Goal: Find specific page/section: Find specific page/section

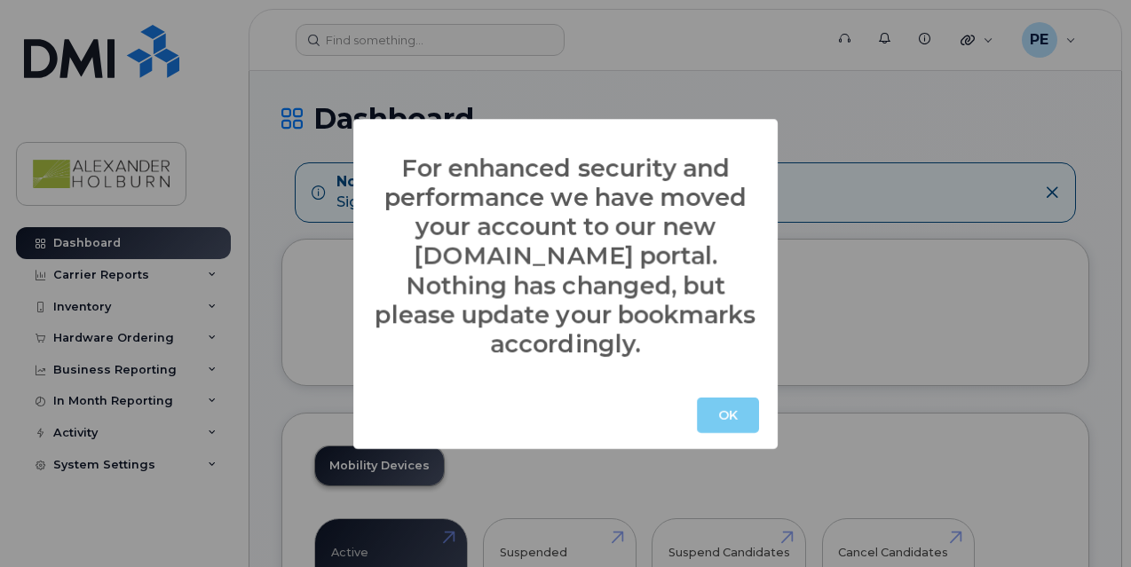
click at [716, 403] on button "OK" at bounding box center [728, 416] width 62 height 36
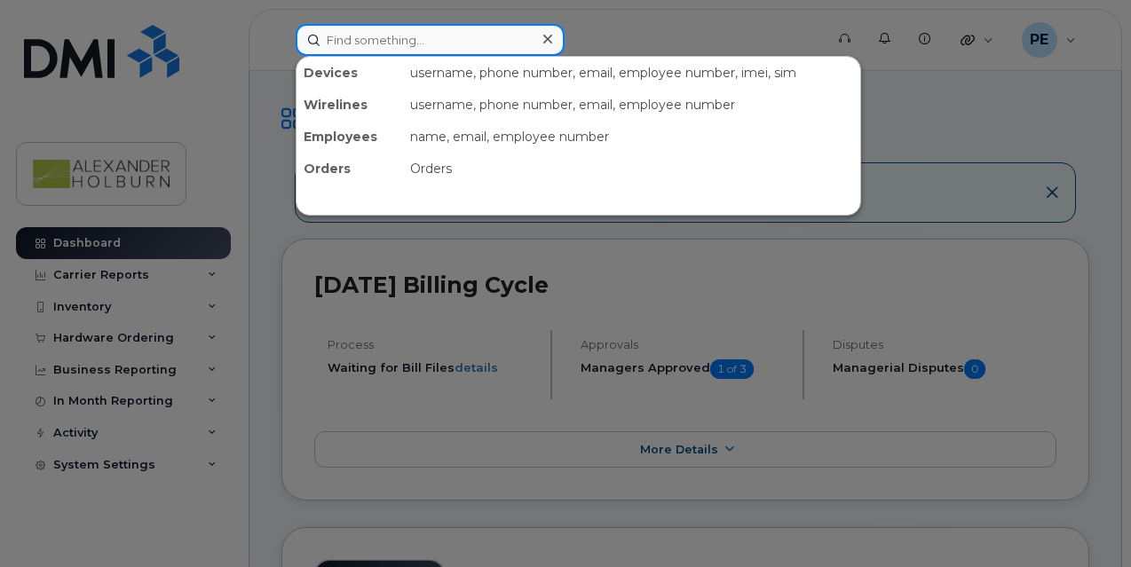
click at [351, 36] on input at bounding box center [430, 40] width 269 height 32
type input "charlotte"
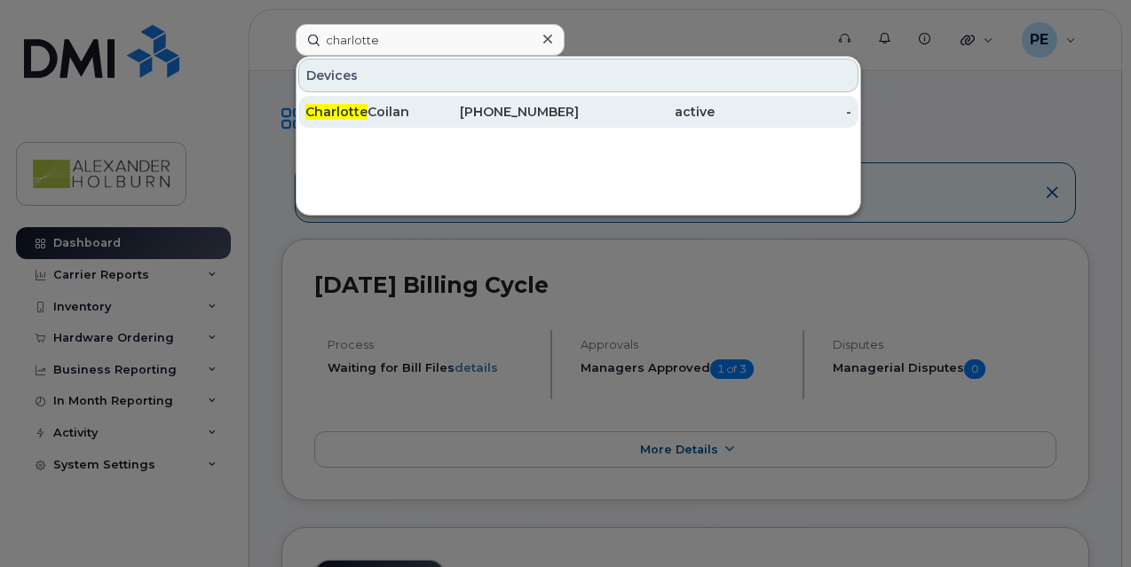
click at [394, 114] on div "[PERSON_NAME]" at bounding box center [373, 112] width 137 height 18
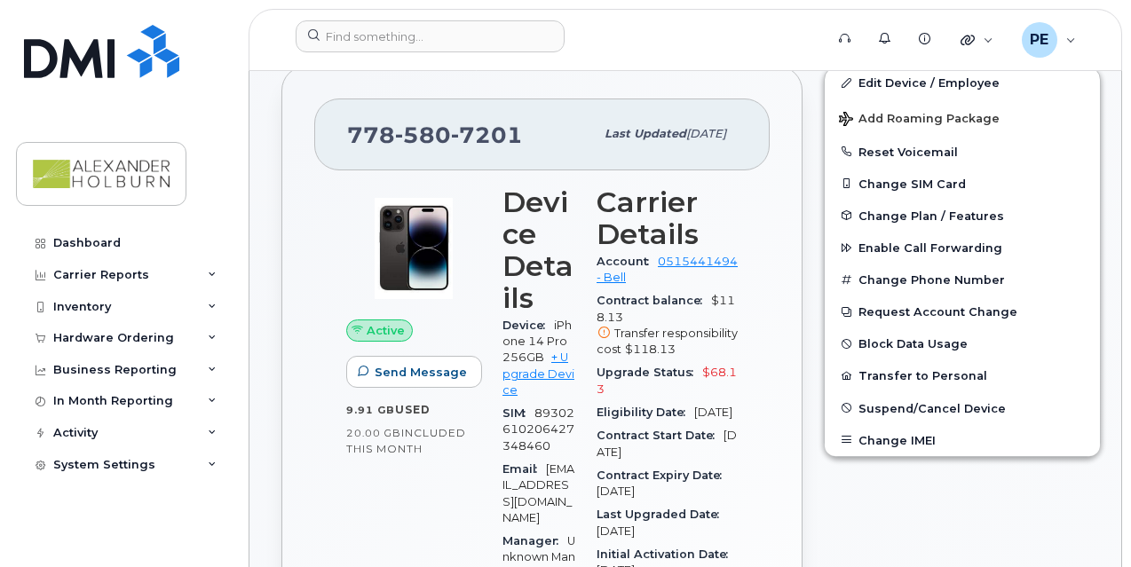
scroll to position [355, 0]
